Goal: Task Accomplishment & Management: Use online tool/utility

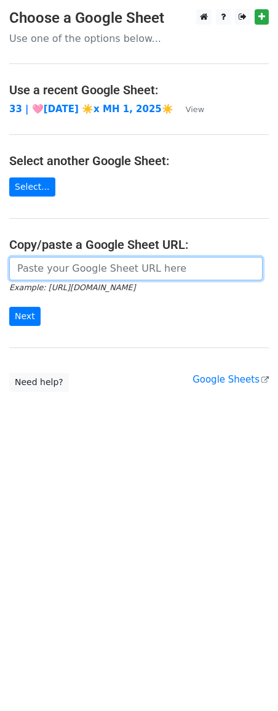
click at [106, 278] on input "url" at bounding box center [136, 268] width 254 height 23
paste input "https://docs.google.com/spreadsheets/d/176FqpENIZInwryWXsqmCEs5wPs-8Km4DuyO5I0m…"
type input "https://docs.google.com/spreadsheets/d/176FqpENIZInwryWXsqmCEs5wPs-8Km4DuyO5I0m…"
click at [9, 307] on input "Next" at bounding box center [24, 316] width 31 height 19
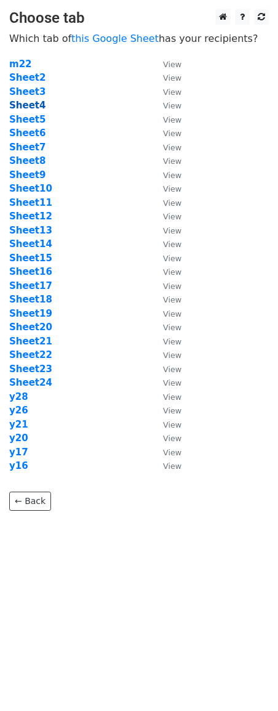
click at [24, 104] on strong "Sheet4" at bounding box center [27, 105] width 36 height 11
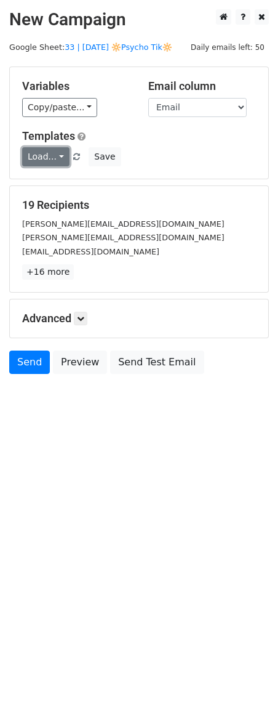
click at [42, 162] on link "Load..." at bounding box center [45, 156] width 47 height 19
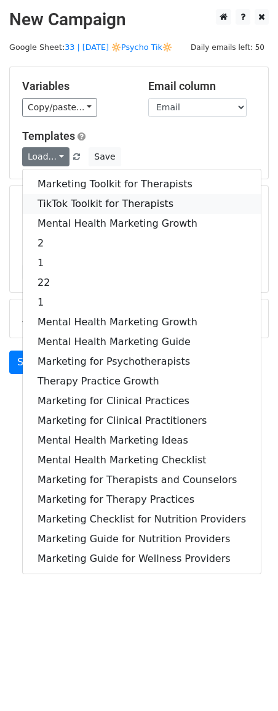
click at [45, 199] on link "TikTok Toolkit for Therapists" at bounding box center [142, 204] width 238 height 20
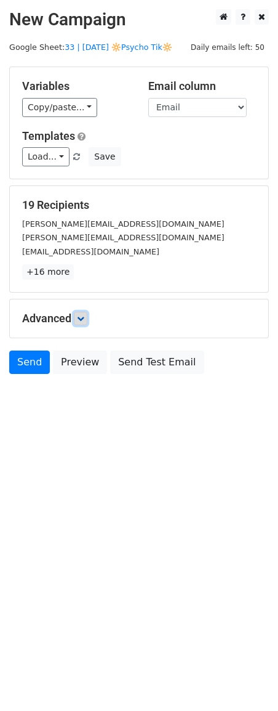
click at [83, 323] on link at bounding box center [81, 319] width 14 height 14
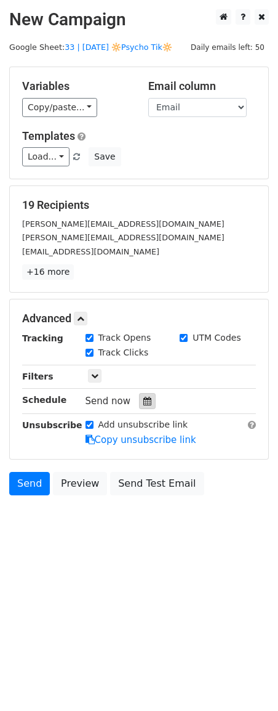
click at [143, 400] on icon at bounding box center [147, 401] width 8 height 9
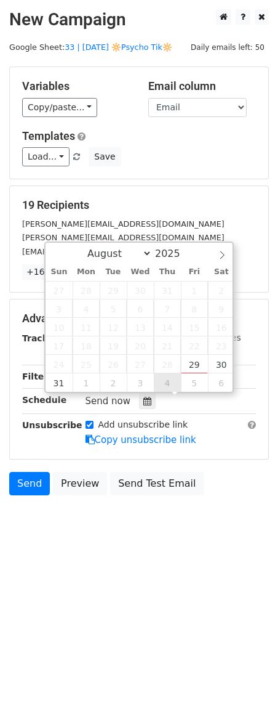
type input "2025-09-04 12:00"
select select "8"
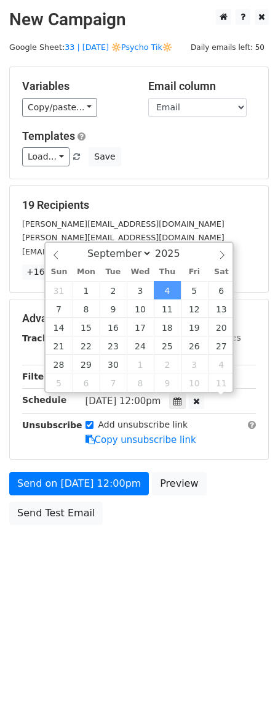
scroll to position [1, 0]
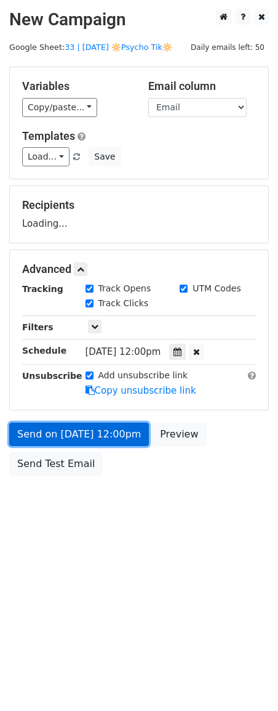
click at [117, 438] on link "Send on Sep 4 at 12:00pm" at bounding box center [79, 433] width 140 height 23
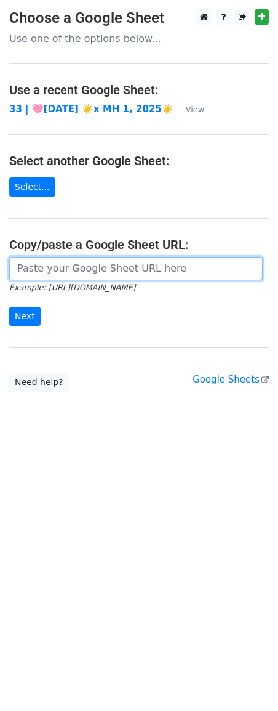
click at [126, 272] on input "url" at bounding box center [136, 268] width 254 height 23
paste input "https://docs.google.com/spreadsheets/d/176FqpENIZInwryWXsqmCEs5wPs-8Km4DuyO5I0m…"
type input "https://docs.google.com/spreadsheets/d/176FqpENIZInwryWXsqmCEs5wPs-8Km4DuyO5I0m…"
click at [9, 307] on input "Next" at bounding box center [24, 316] width 31 height 19
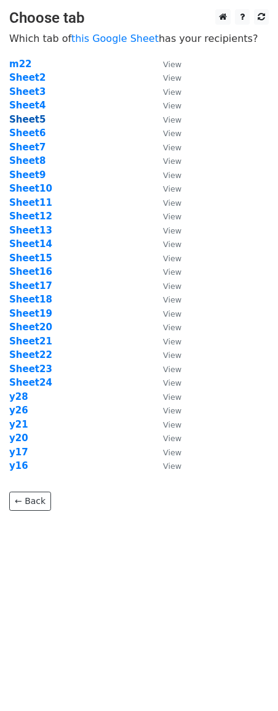
click at [33, 120] on strong "Sheet5" at bounding box center [27, 119] width 36 height 11
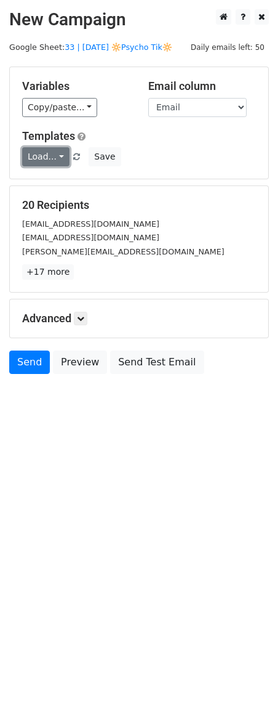
click at [50, 157] on link "Load..." at bounding box center [45, 156] width 47 height 19
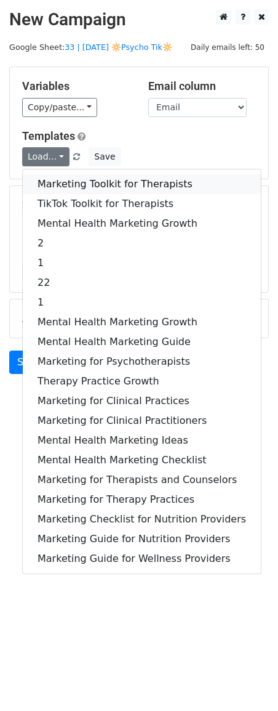
click at [58, 190] on link "Marketing Toolkit for Therapists" at bounding box center [142, 184] width 238 height 20
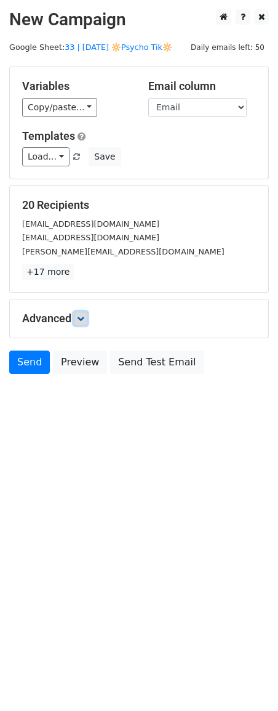
click at [87, 320] on link at bounding box center [81, 319] width 14 height 14
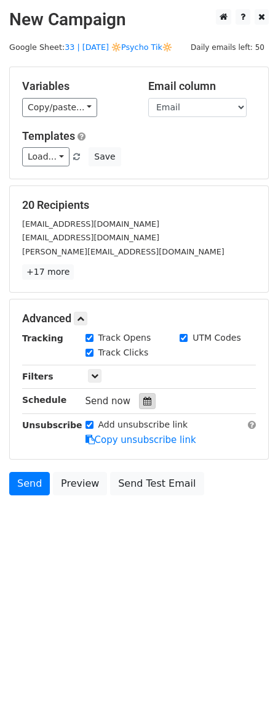
click at [143, 401] on icon at bounding box center [147, 401] width 8 height 9
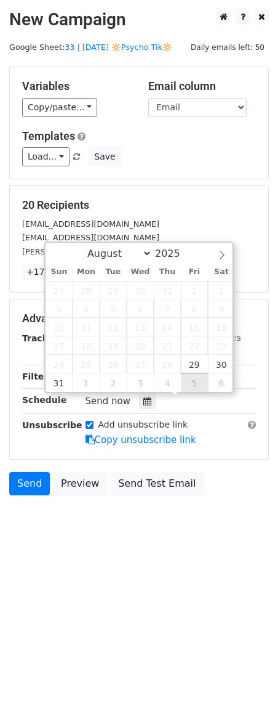
type input "2025-09-05 12:00"
select select "8"
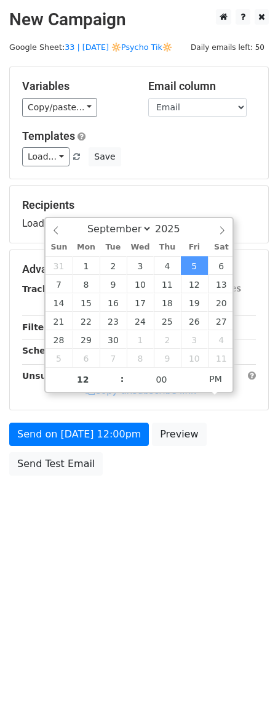
click at [106, 449] on div "Send on Sep 5 at 12:00pm Preview Send Test Email" at bounding box center [139, 451] width 278 height 59
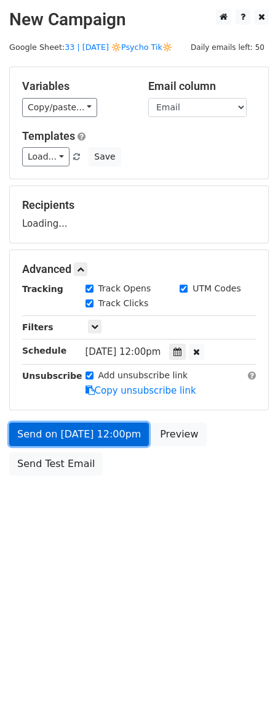
click at [111, 442] on link "Send on Sep 5 at 12:00pm" at bounding box center [79, 433] width 140 height 23
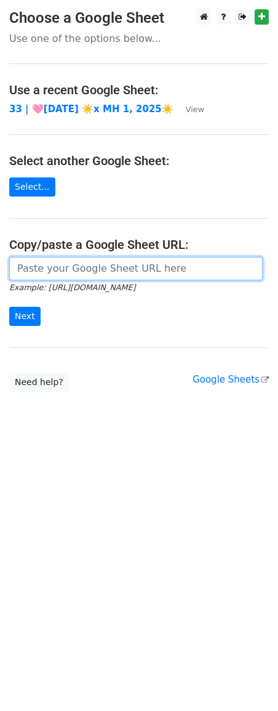
click at [94, 268] on input "url" at bounding box center [136, 268] width 254 height 23
paste input "[URL][DOMAIN_NAME]"
type input "[URL][DOMAIN_NAME]"
click at [9, 307] on input "Next" at bounding box center [24, 316] width 31 height 19
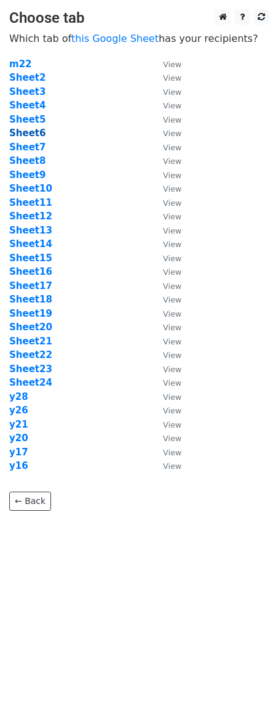
click at [37, 135] on strong "Sheet6" at bounding box center [27, 132] width 36 height 11
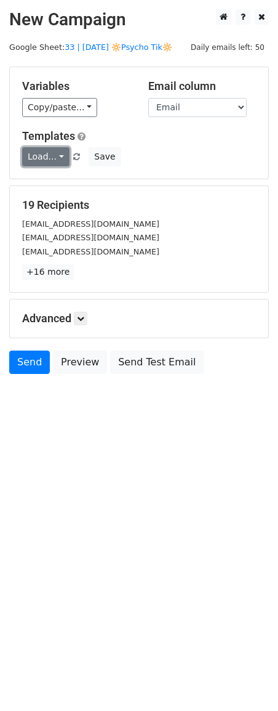
click at [44, 164] on link "Load..." at bounding box center [45, 156] width 47 height 19
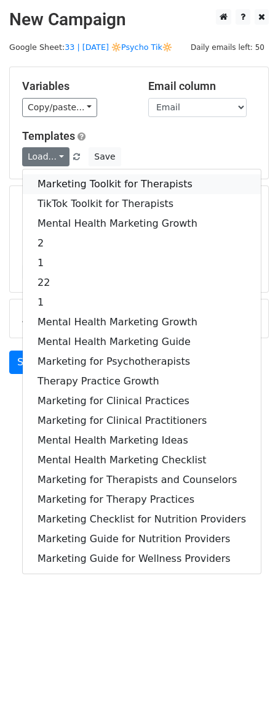
click at [53, 186] on link "Marketing Toolkit for Therapists" at bounding box center [142, 184] width 238 height 20
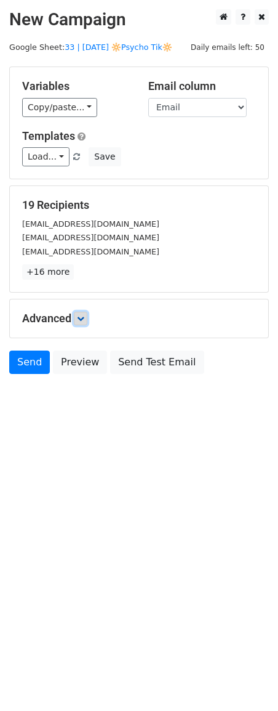
click at [83, 320] on icon at bounding box center [80, 318] width 7 height 7
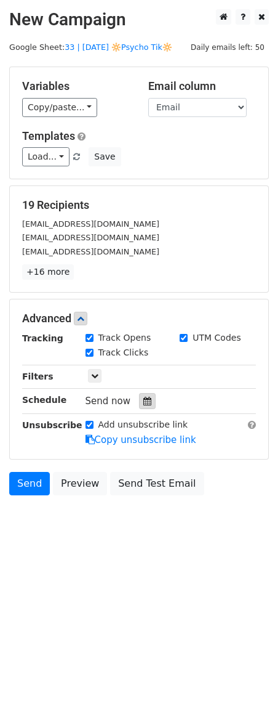
click at [145, 397] on icon at bounding box center [147, 401] width 8 height 9
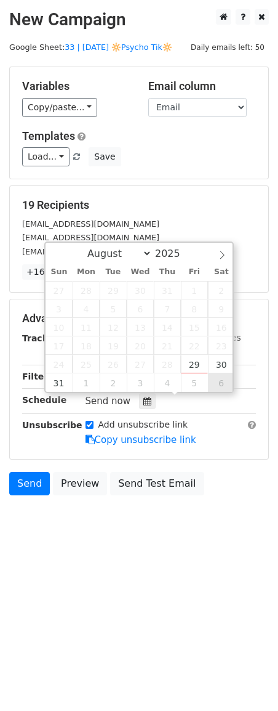
type input "2025-09-06 12:00"
select select "8"
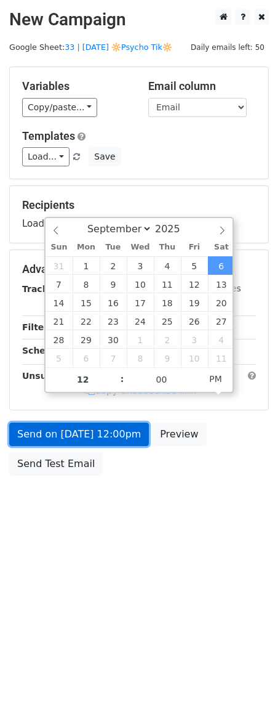
click at [116, 429] on link "Send on Sep 6 at 12:00pm" at bounding box center [79, 433] width 140 height 23
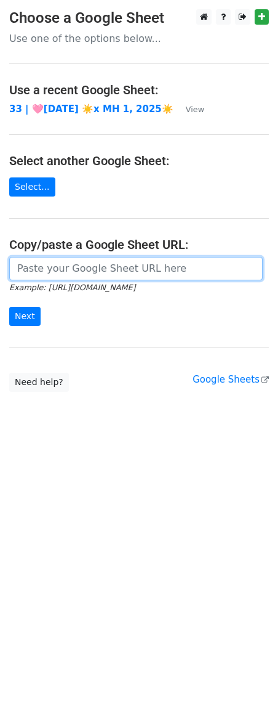
click at [110, 260] on input "url" at bounding box center [136, 268] width 254 height 23
paste input "[URL][DOMAIN_NAME]"
type input "[URL][DOMAIN_NAME]"
click at [9, 307] on input "Next" at bounding box center [24, 316] width 31 height 19
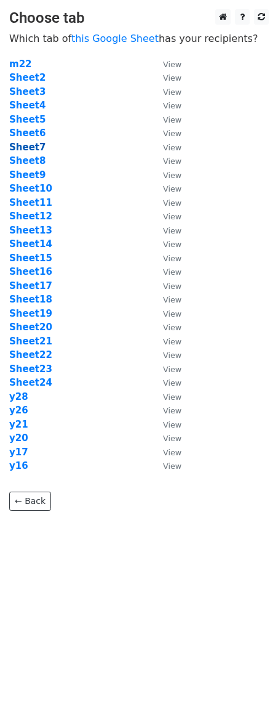
click at [37, 142] on strong "Sheet7" at bounding box center [27, 147] width 36 height 11
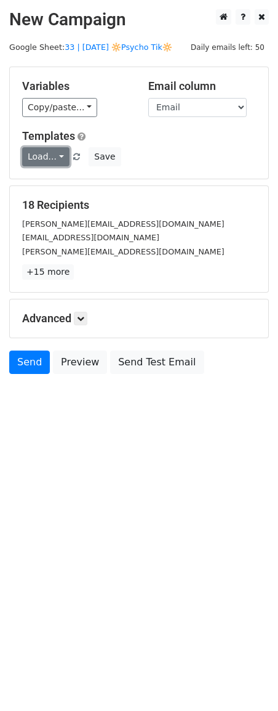
click at [44, 160] on link "Load..." at bounding box center [45, 156] width 47 height 19
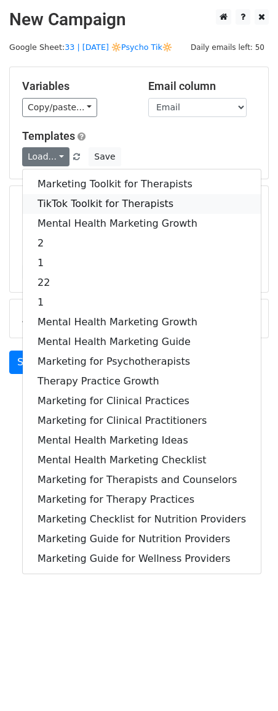
click at [78, 200] on link "TikTok Toolkit for Therapists" at bounding box center [142, 204] width 238 height 20
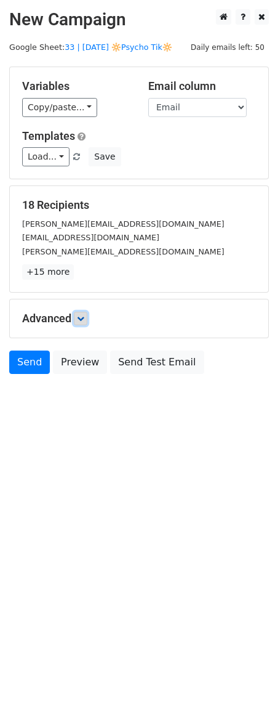
click at [87, 317] on link at bounding box center [81, 319] width 14 height 14
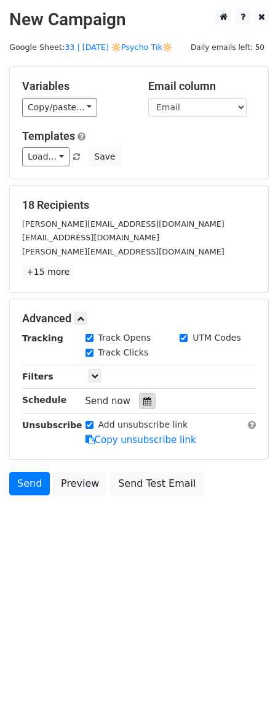
click at [143, 401] on icon at bounding box center [147, 401] width 8 height 9
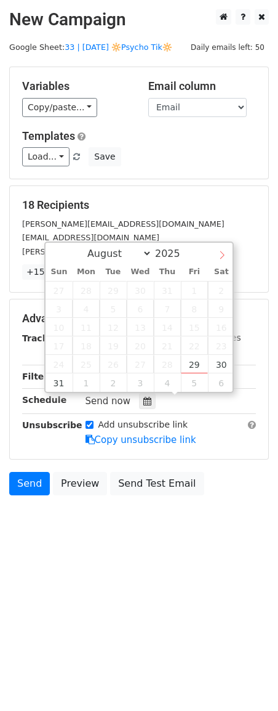
select select "8"
click at [218, 259] on icon at bounding box center [222, 255] width 9 height 9
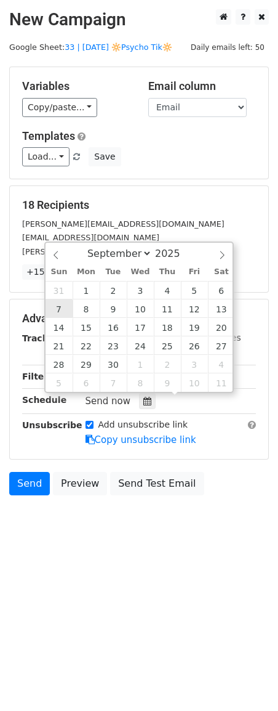
type input "[DATE] 12:00"
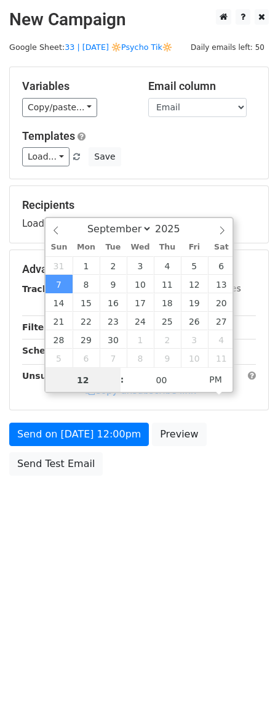
scroll to position [1, 0]
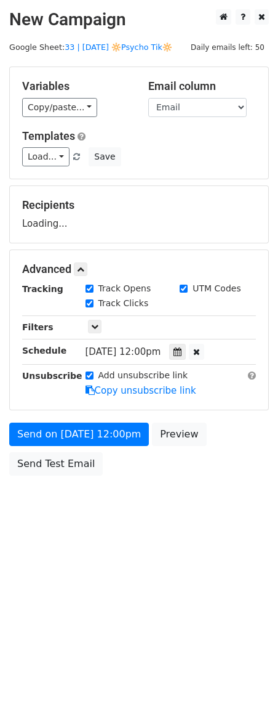
click at [75, 418] on form "Variables Copy/paste... {{Name}} {{Email}} Email column Name Email Templates Lo…" at bounding box center [139, 274] width 260 height 415
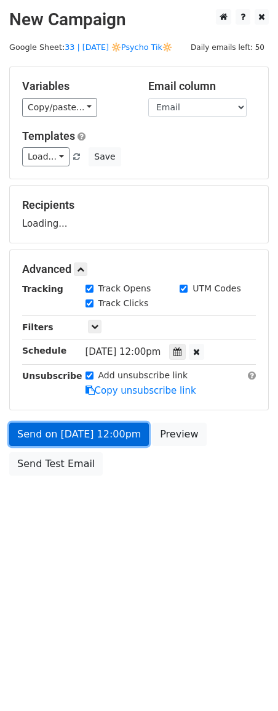
click at [75, 435] on link "Send on [DATE] 12:00pm" at bounding box center [79, 433] width 140 height 23
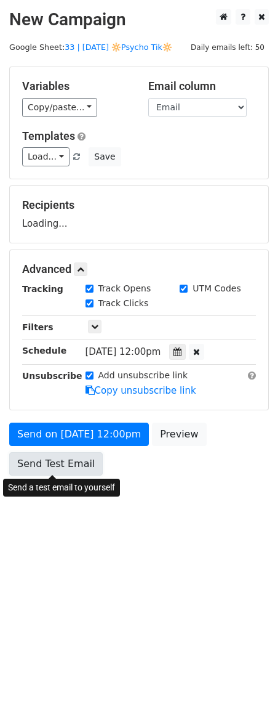
click at [81, 460] on link "Send Test Email" at bounding box center [56, 463] width 94 height 23
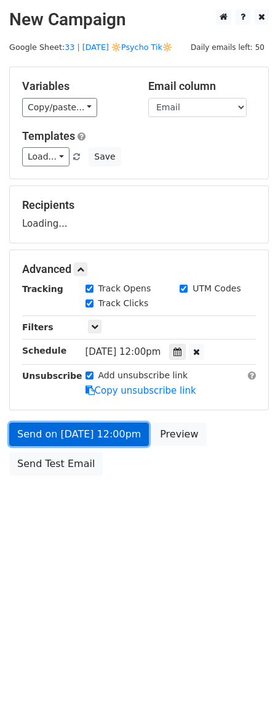
click at [90, 435] on link "Send on [DATE] 12:00pm" at bounding box center [79, 433] width 140 height 23
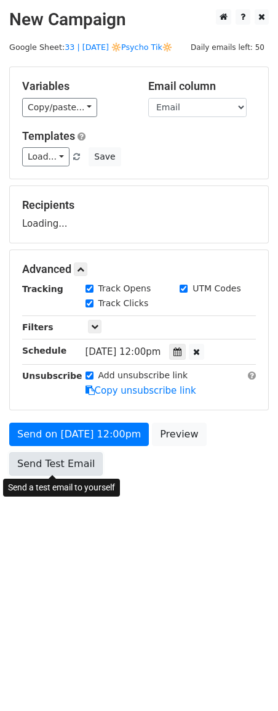
click at [65, 456] on link "Send Test Email" at bounding box center [56, 463] width 94 height 23
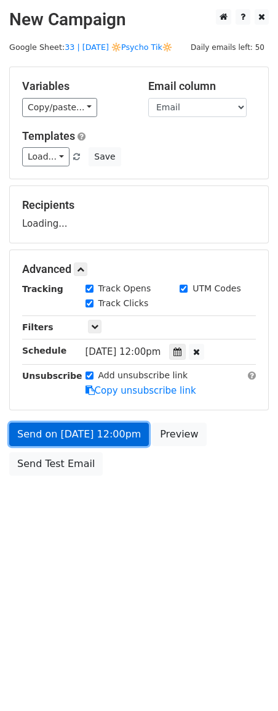
click at [75, 424] on link "Send on [DATE] 12:00pm" at bounding box center [79, 433] width 140 height 23
